Goal: Information Seeking & Learning: Learn about a topic

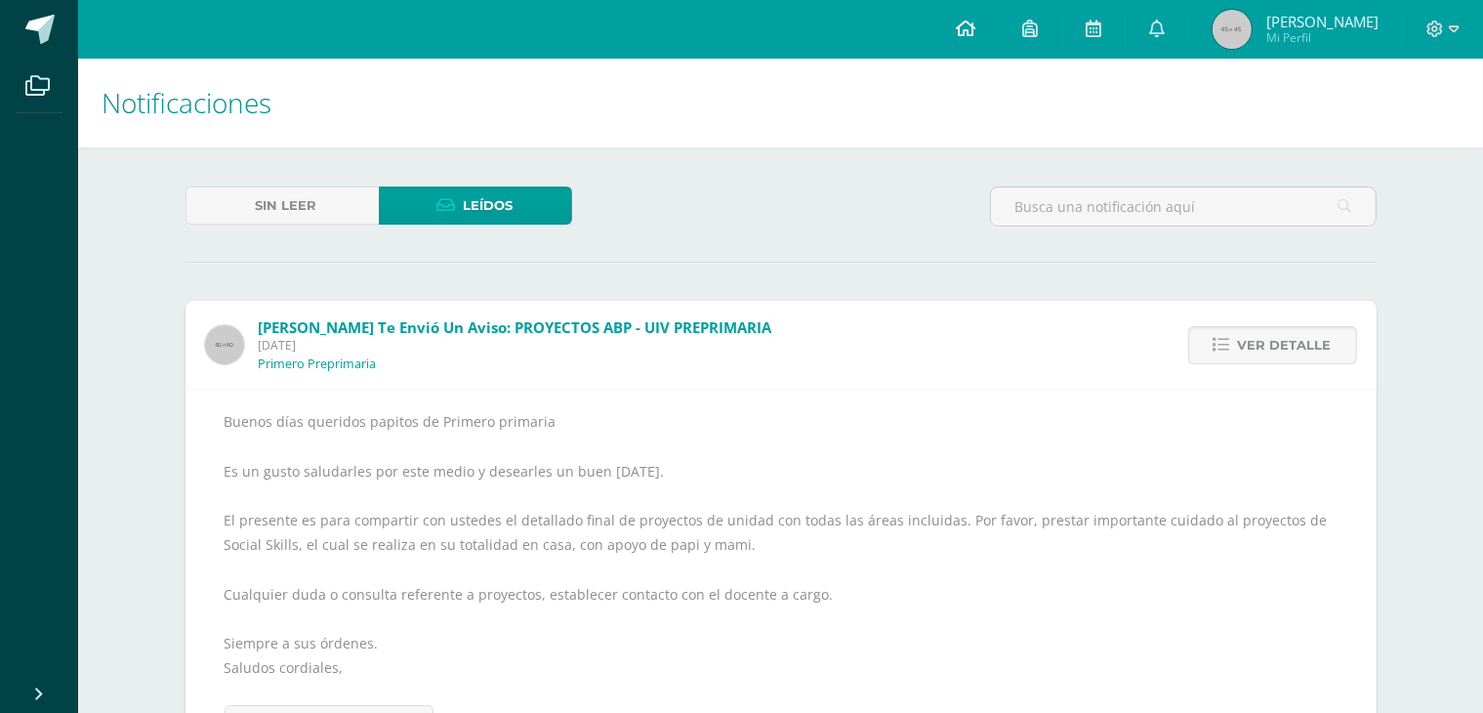
click at [961, 26] on icon at bounding box center [966, 29] width 20 height 18
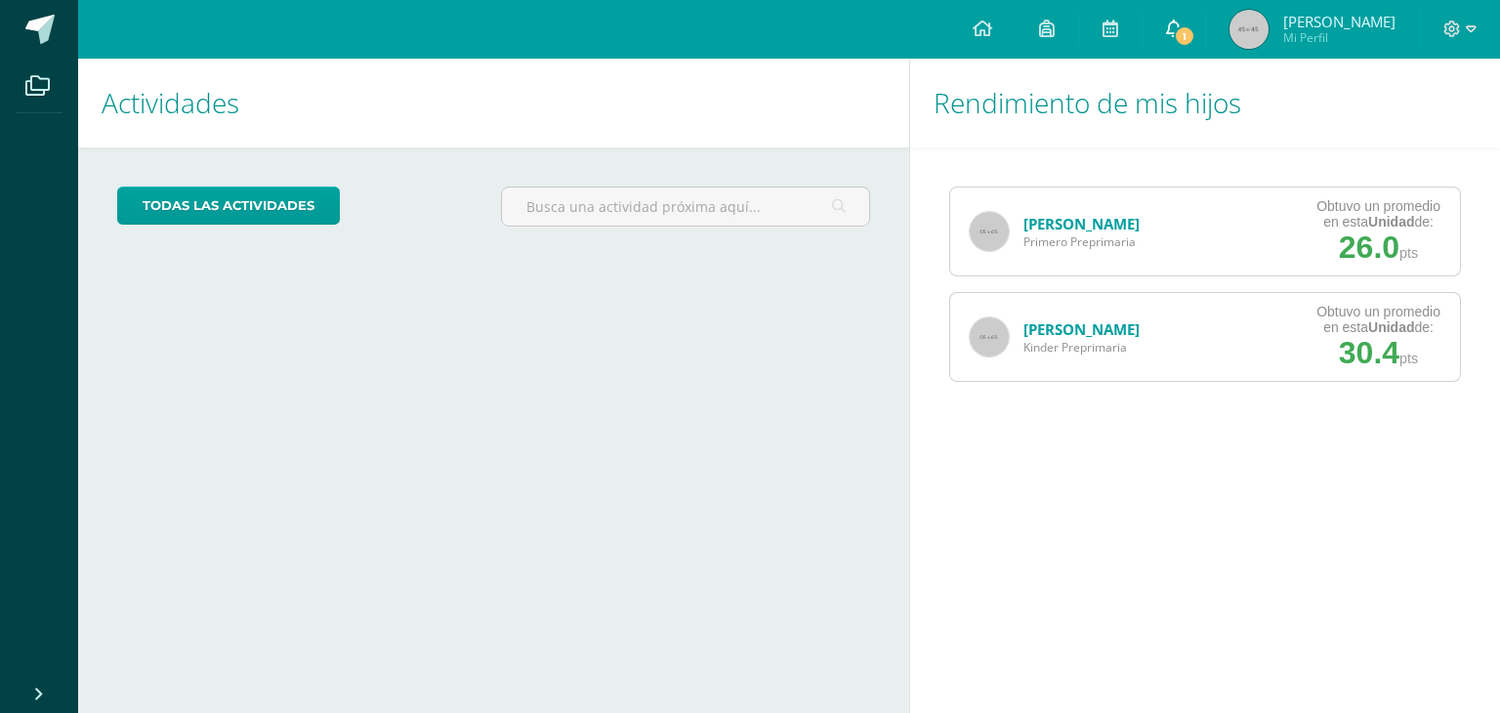
click at [1187, 39] on span "1" at bounding box center [1184, 35] width 21 height 21
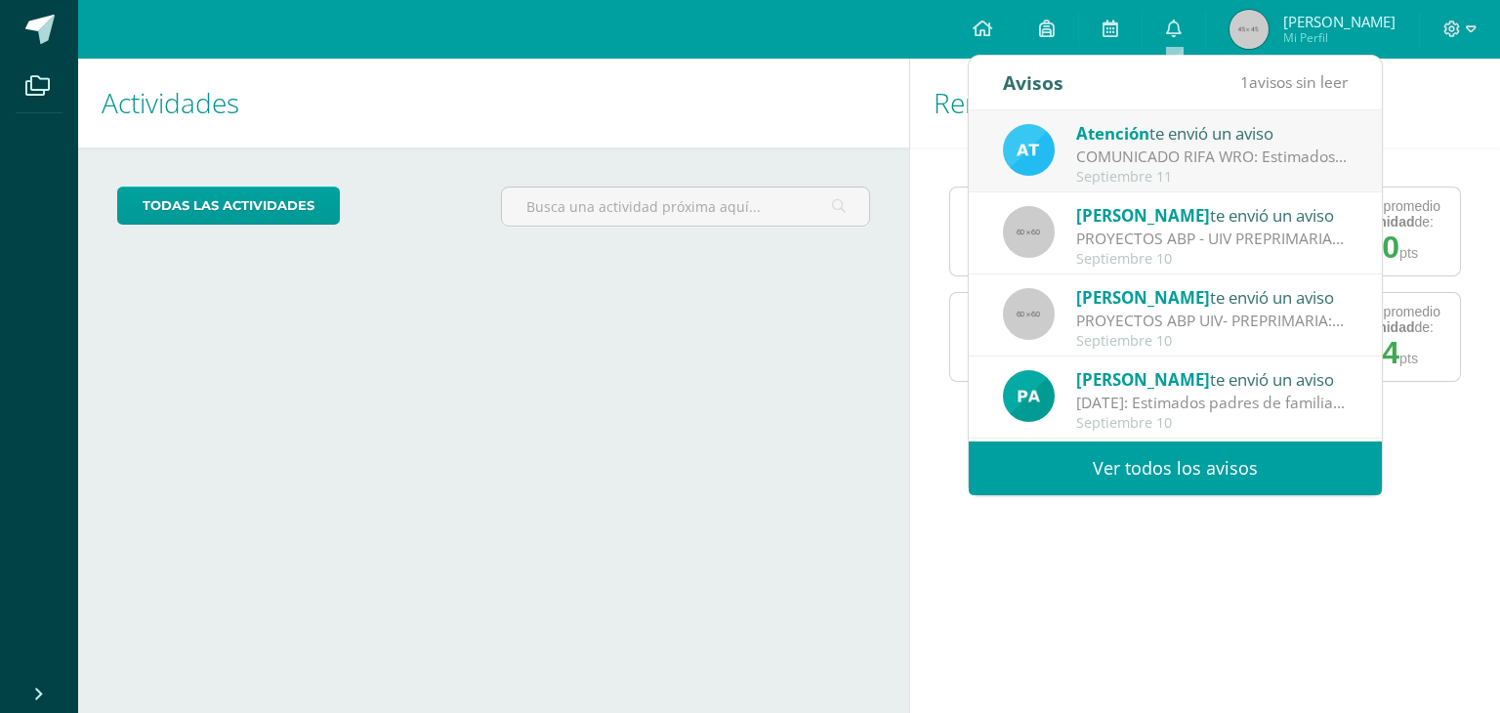
click at [1202, 158] on div "COMUNICADO RIFA WRO: Estimados padres de familia, Reciban un cordial saludo de …" at bounding box center [1211, 156] width 271 height 22
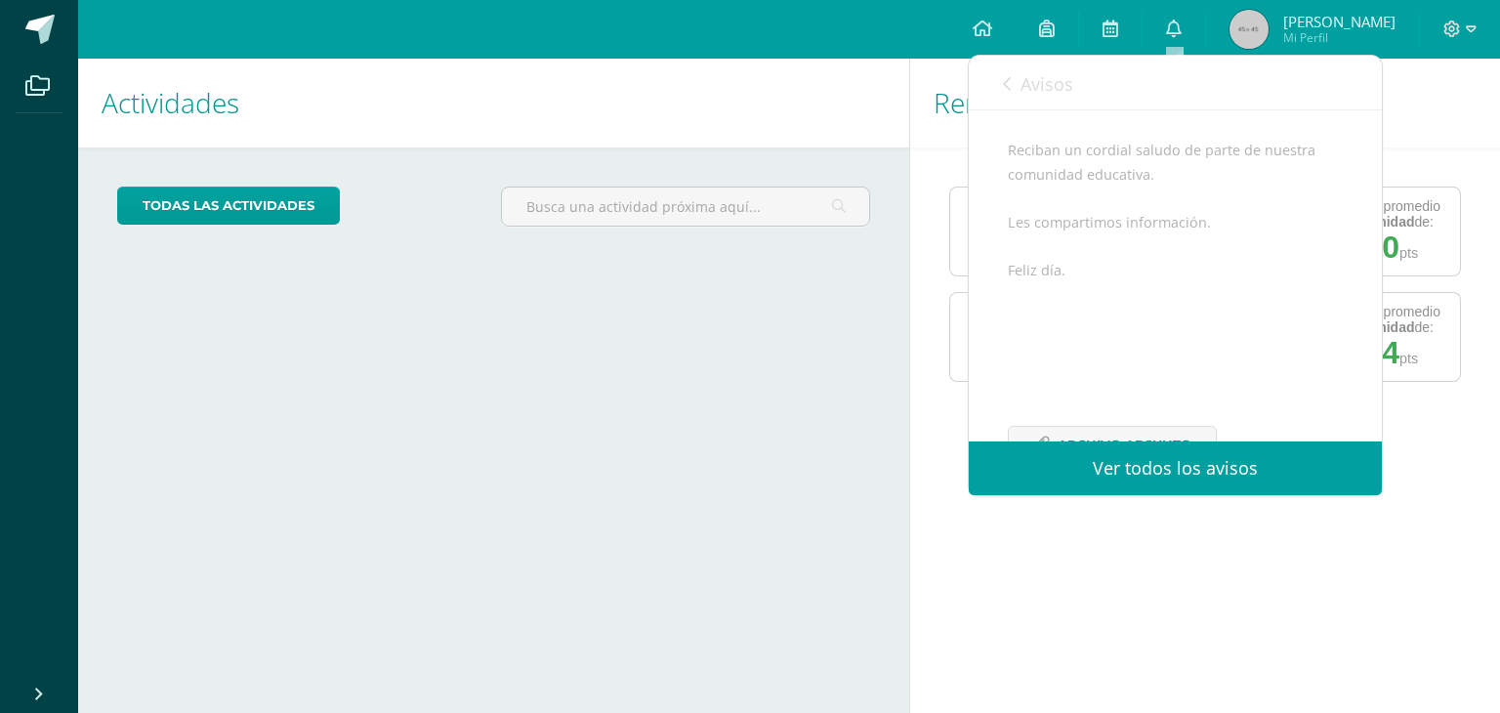
scroll to position [309, 0]
click at [1114, 379] on span "Archivo Adjunto" at bounding box center [1124, 378] width 134 height 36
